Goal: Obtain resource: Obtain resource

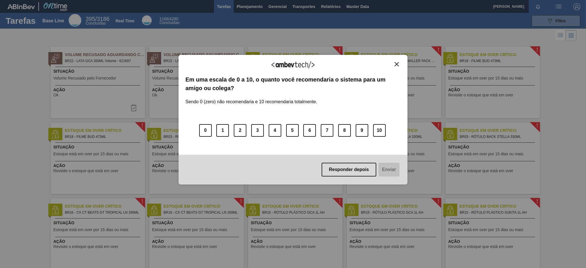
click at [396, 64] on img "Close" at bounding box center [397, 64] width 4 height 4
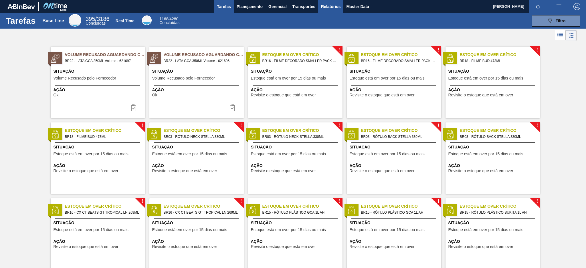
click at [328, 4] on span "Relatórios" at bounding box center [330, 6] width 19 height 7
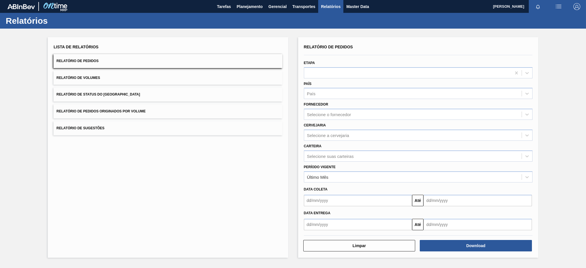
click at [168, 113] on button "Relatório de Pedidos Originados por Volume" at bounding box center [168, 111] width 229 height 14
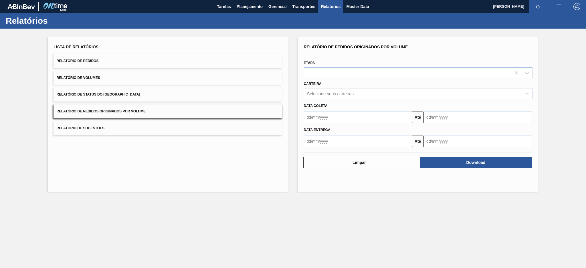
click at [324, 92] on div "Selecione suas carteiras" at bounding box center [330, 93] width 47 height 5
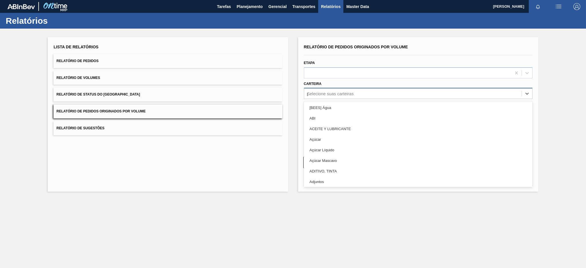
type input "pre"
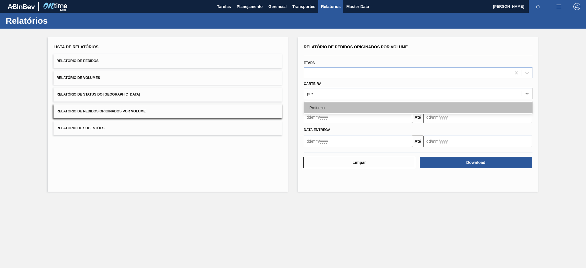
click at [320, 106] on div "Preforma" at bounding box center [418, 107] width 229 height 11
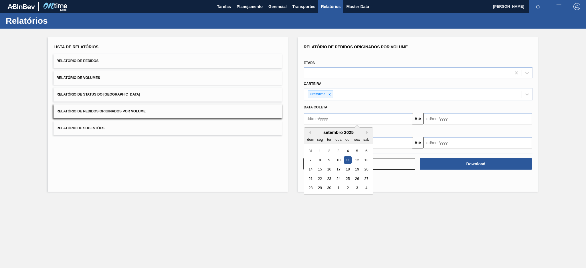
click at [318, 118] on input "text" at bounding box center [358, 118] width 108 height 11
click at [307, 132] on button "Previous Month" at bounding box center [309, 132] width 4 height 4
click at [309, 166] on div "10" at bounding box center [311, 170] width 8 height 8
type input "10/08/2025"
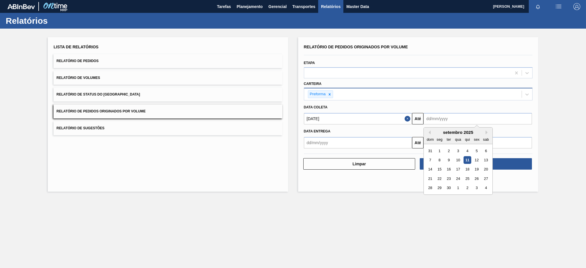
click at [446, 119] on input "text" at bounding box center [477, 118] width 108 height 11
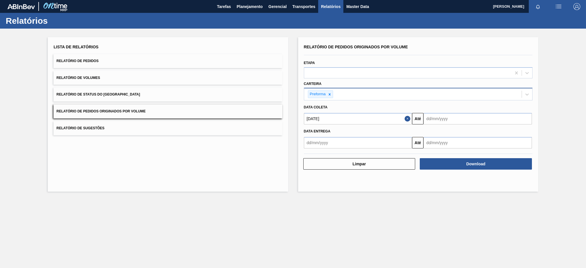
click at [409, 118] on button "Close" at bounding box center [408, 118] width 7 height 11
click at [358, 121] on input "text" at bounding box center [358, 118] width 108 height 11
click at [310, 134] on div "setembro 2025" at bounding box center [338, 132] width 69 height 5
click at [309, 131] on button "Previous Month" at bounding box center [309, 132] width 4 height 4
click at [309, 161] on div "3" at bounding box center [311, 160] width 8 height 8
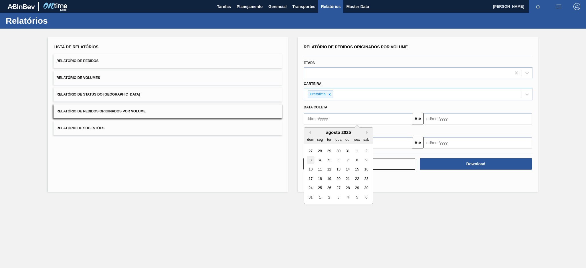
type input "[DATE]"
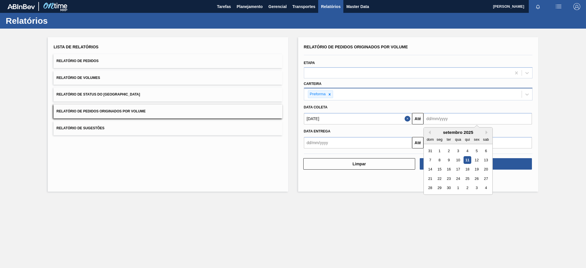
click at [461, 116] on input "text" at bounding box center [477, 118] width 108 height 11
click at [466, 161] on div "11" at bounding box center [467, 160] width 8 height 8
type input "[DATE]"
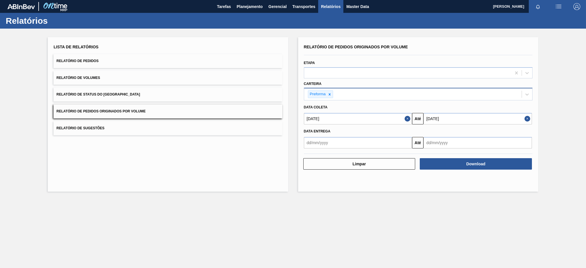
click at [466, 161] on button "Download" at bounding box center [476, 163] width 112 height 11
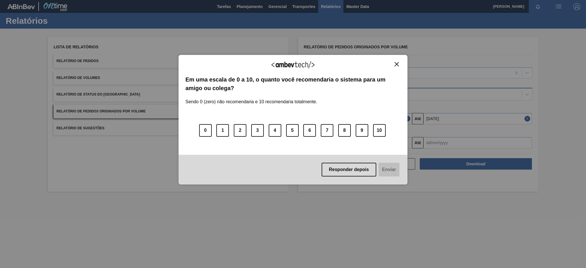
click at [395, 64] on img "Close" at bounding box center [397, 64] width 4 height 4
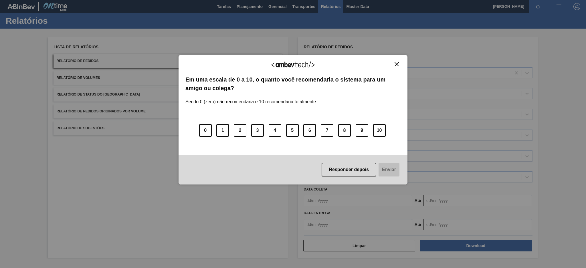
click at [397, 62] on img "Close" at bounding box center [397, 64] width 4 height 4
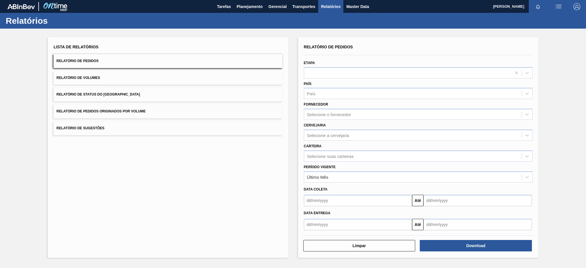
click at [166, 110] on button "Relatório de Pedidos Originados por Volume" at bounding box center [168, 111] width 229 height 14
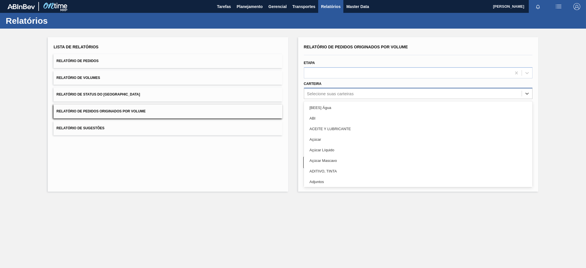
click at [360, 91] on div "Selecione suas carteiras" at bounding box center [412, 94] width 217 height 8
type input "pre"
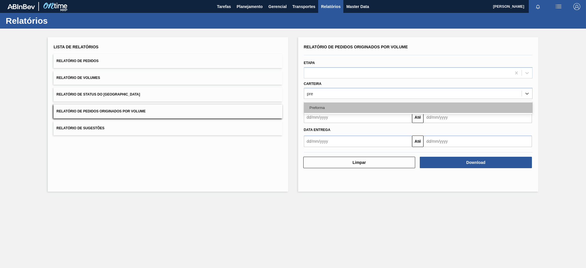
click at [345, 107] on div "Preforma" at bounding box center [418, 107] width 229 height 11
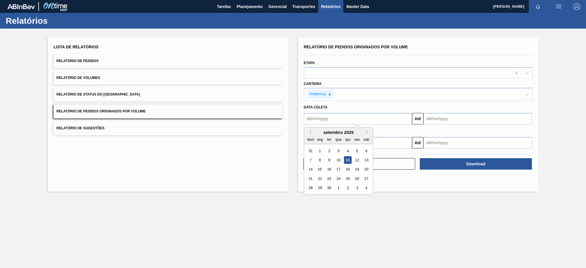
click at [340, 117] on input "text" at bounding box center [358, 118] width 108 height 11
click at [309, 132] on button "Previous Month" at bounding box center [309, 132] width 4 height 4
click at [310, 161] on div "3" at bounding box center [311, 160] width 8 height 8
type input "[DATE]"
click at [449, 120] on input "text" at bounding box center [477, 118] width 108 height 11
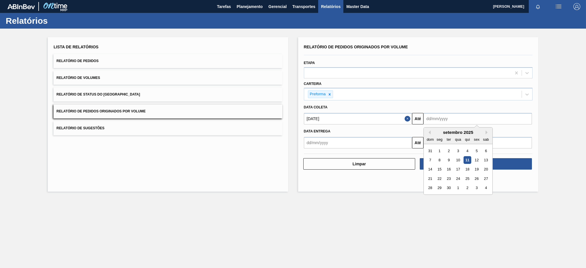
click at [467, 161] on div "11" at bounding box center [467, 160] width 8 height 8
type input "[DATE]"
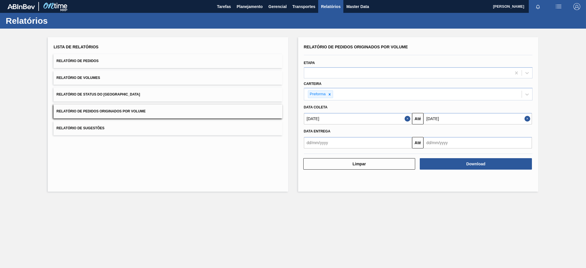
click at [467, 161] on button "Download" at bounding box center [476, 163] width 112 height 11
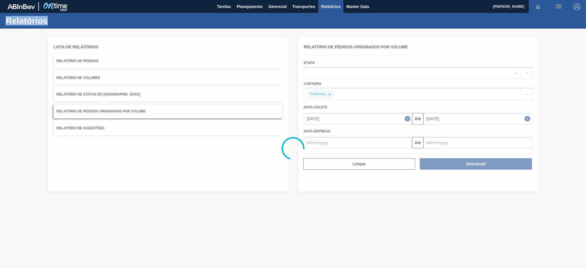
click at [467, 161] on div at bounding box center [293, 148] width 586 height 239
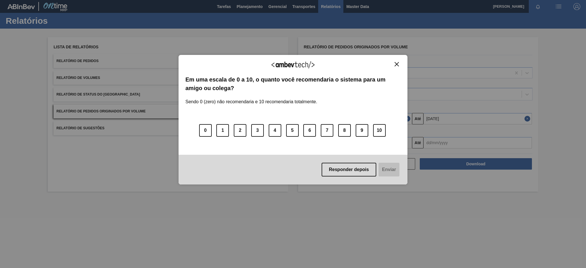
click at [399, 61] on div "Agradecemos seu feedback! Em uma escala de 0 a 10, o quanto você recomendaria o…" at bounding box center [293, 120] width 229 height 130
click at [395, 62] on img "Close" at bounding box center [397, 64] width 4 height 4
click at [397, 62] on img "Close" at bounding box center [397, 64] width 4 height 4
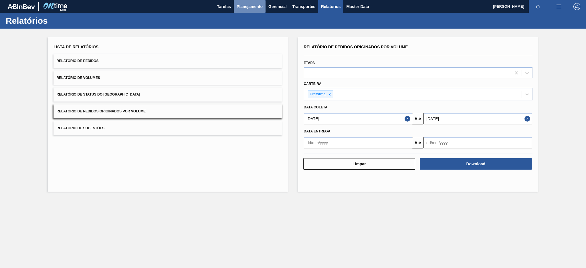
click at [251, 7] on span "Planejamento" at bounding box center [250, 6] width 26 height 7
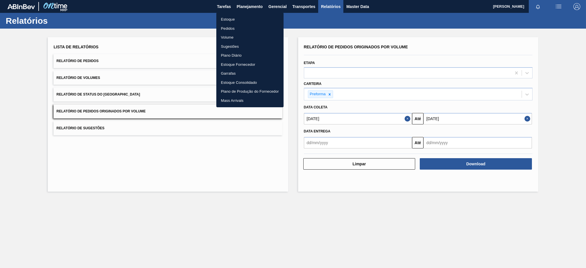
click at [226, 29] on li "Pedidos" at bounding box center [249, 28] width 67 height 9
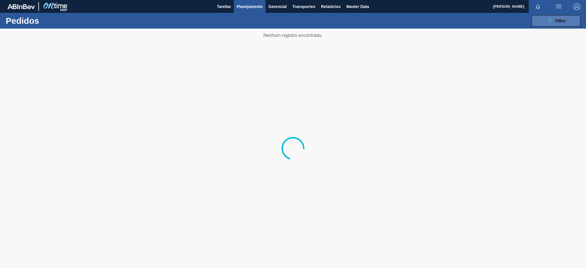
click at [555, 21] on div "089F7B8B-B2A5-4AFE-B5C0-19BA573D28AC Filtro" at bounding box center [555, 20] width 19 height 7
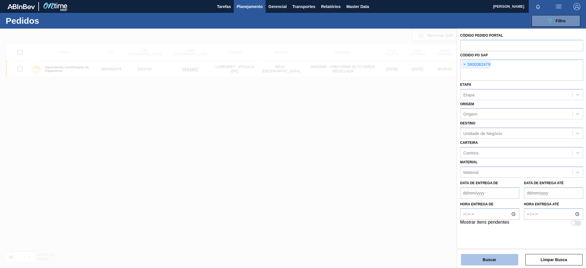
click at [492, 260] on button "Buscar" at bounding box center [489, 259] width 57 height 11
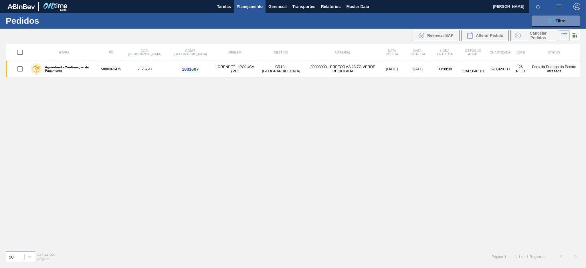
click at [576, 35] on icon at bounding box center [576, 35] width 1 height 1
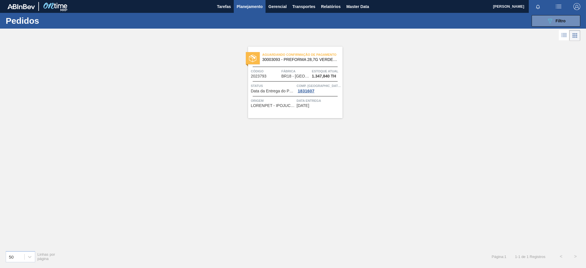
click at [563, 36] on icon at bounding box center [564, 35] width 5 height 0
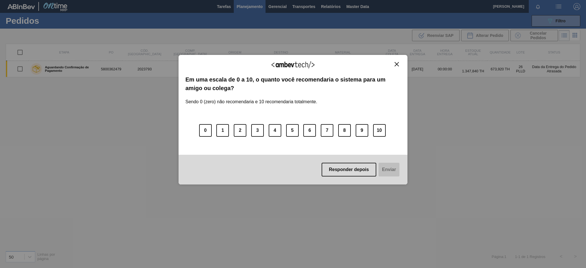
click at [189, 35] on div "Agradecemos seu feedback! Em uma escala de 0 a 10, o quanto você recomendaria o…" at bounding box center [293, 120] width 229 height 252
click at [398, 66] on img "Close" at bounding box center [397, 64] width 4 height 4
